Goal: Information Seeking & Learning: Learn about a topic

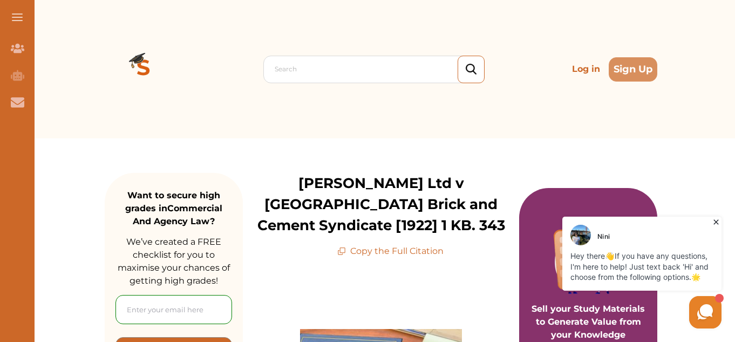
click at [176, 111] on div "Search Log in Sign Up" at bounding box center [381, 69] width 553 height 138
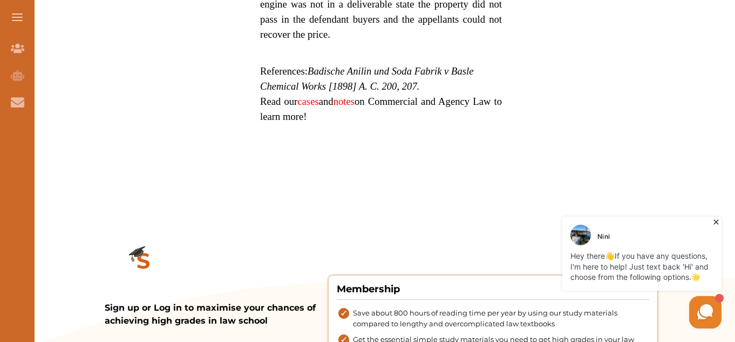
scroll to position [971, 0]
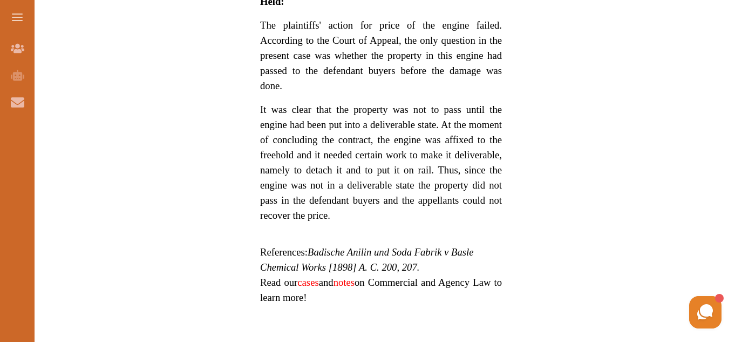
scroll to position [863, 0]
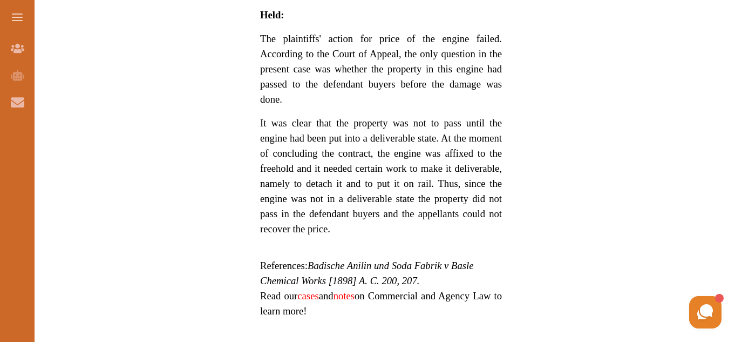
drag, startPoint x: 341, startPoint y: 230, endPoint x: 389, endPoint y: 203, distance: 55.1
click at [389, 203] on p "It was clear that the property was not to pass until the engine had been put in…" at bounding box center [381, 175] width 242 height 121
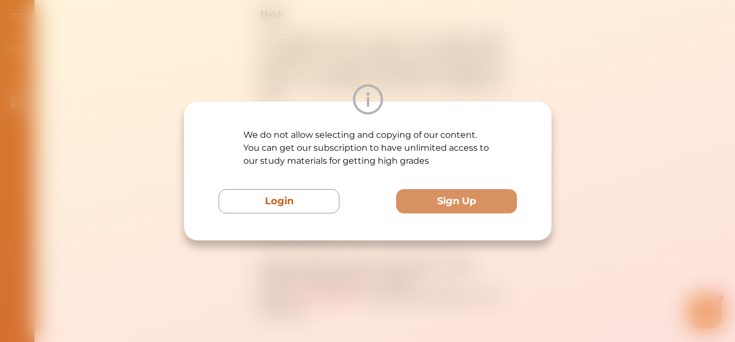
click at [377, 265] on div "We do not allow selecting and copying of our content. You can get our subscript…" at bounding box center [367, 171] width 735 height 342
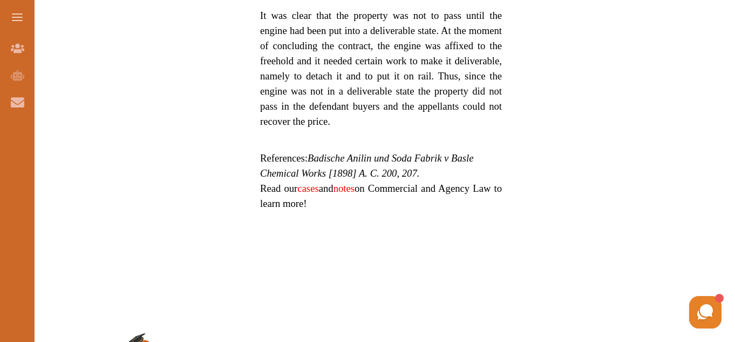
scroll to position [971, 0]
